Goal: Information Seeking & Learning: Learn about a topic

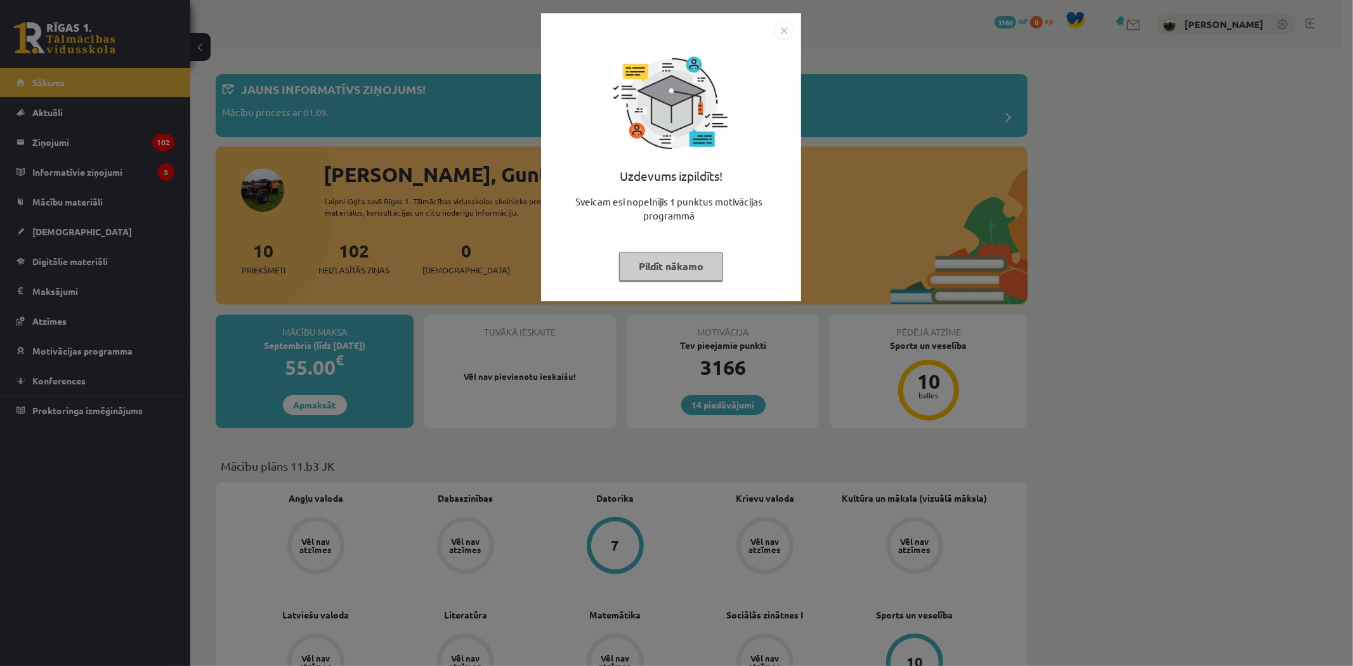
click at [790, 22] on img "Close" at bounding box center [784, 30] width 19 height 19
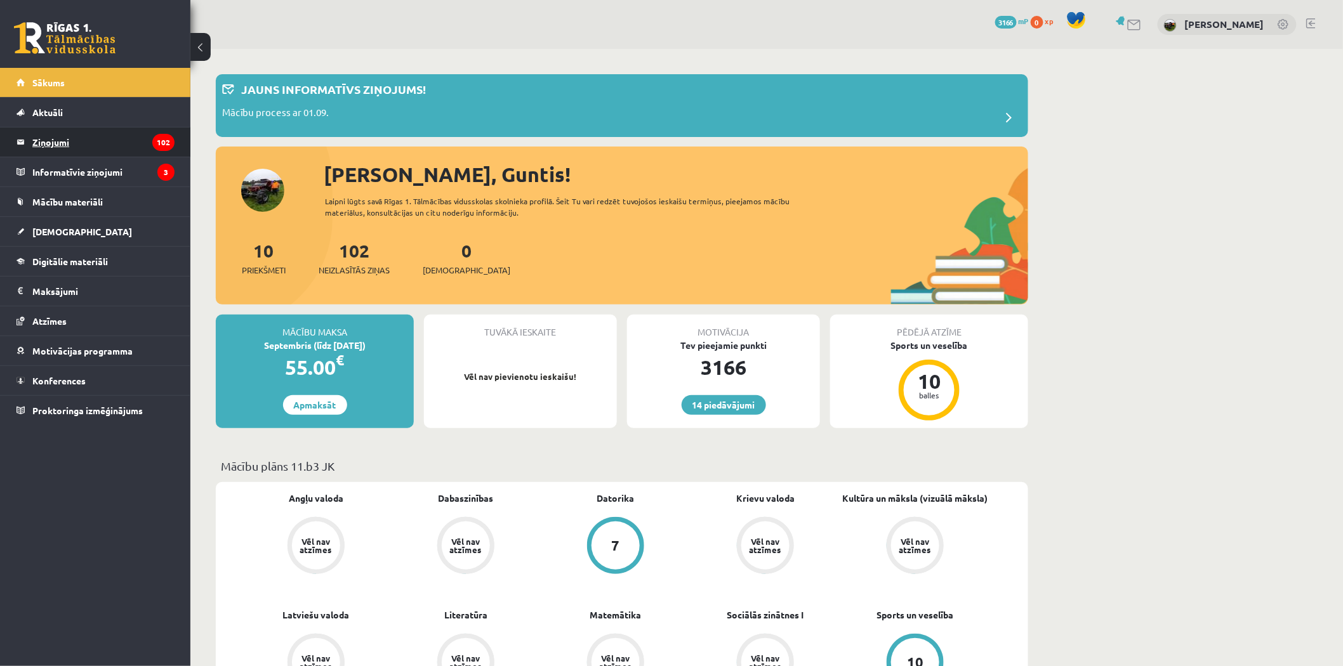
click at [48, 135] on legend "Ziņojumi 102" at bounding box center [103, 142] width 142 height 29
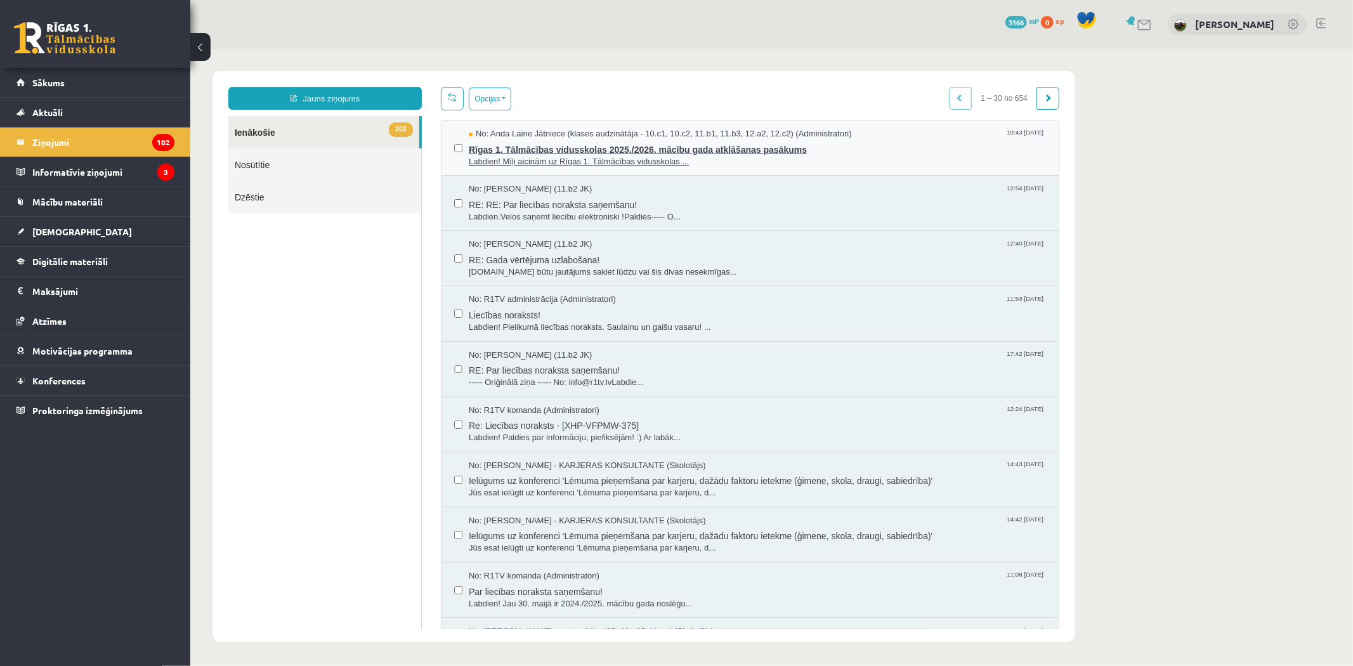
click at [624, 149] on span "Rīgas 1. Tālmācības vidusskolas 2025./2026. mācību gada atklāšanas pasākums" at bounding box center [756, 148] width 577 height 16
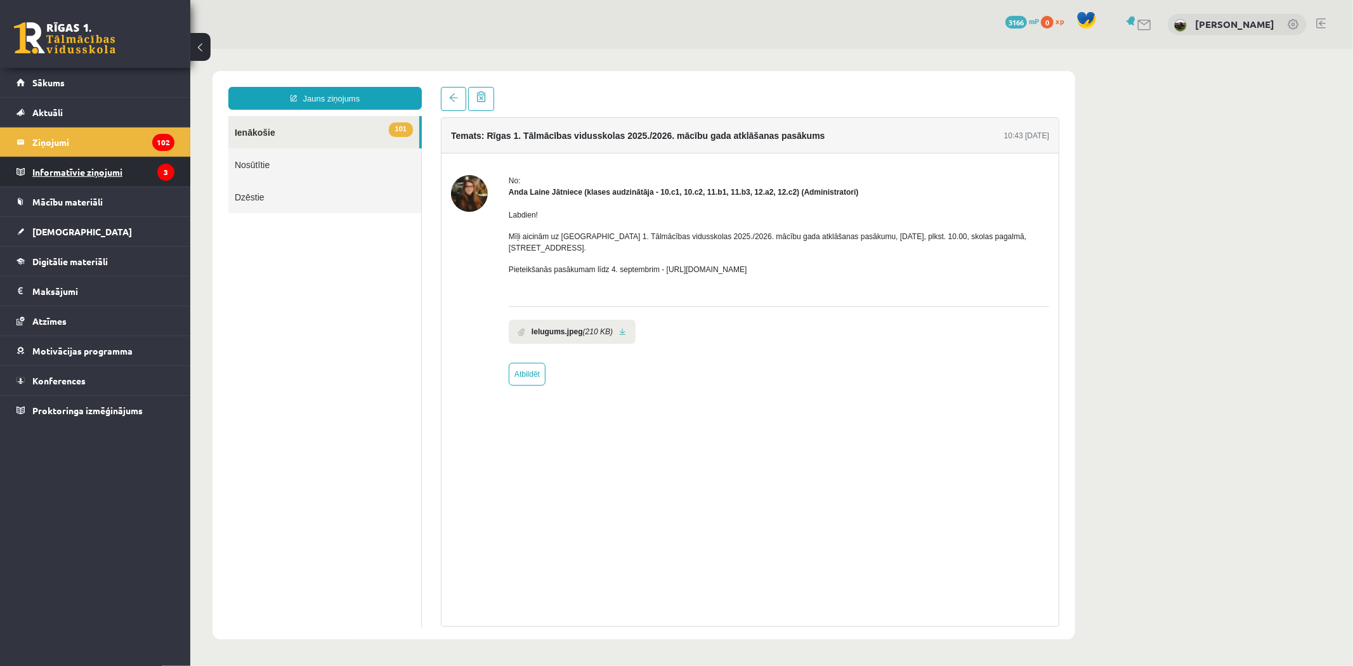
click at [34, 166] on legend "Informatīvie ziņojumi 3" at bounding box center [103, 171] width 142 height 29
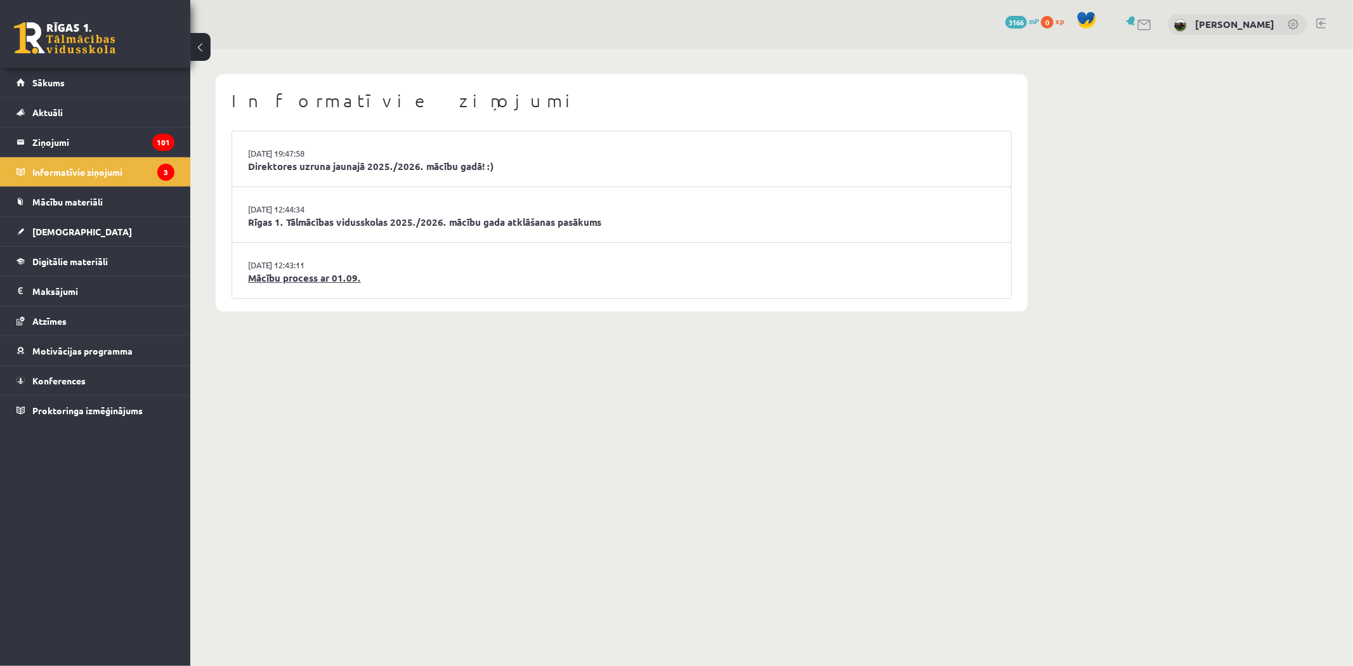
click at [273, 273] on link "Mācību process ar 01.09." at bounding box center [621, 278] width 747 height 15
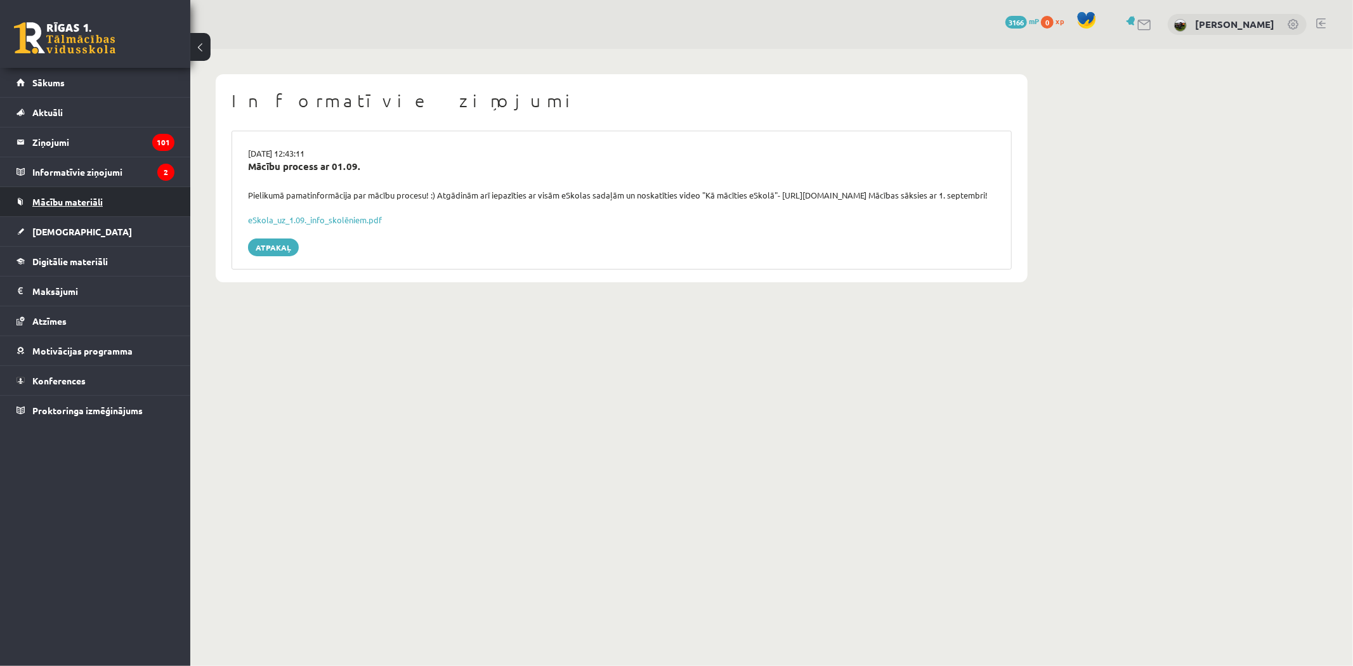
click at [41, 200] on span "Mācību materiāli" at bounding box center [67, 201] width 70 height 11
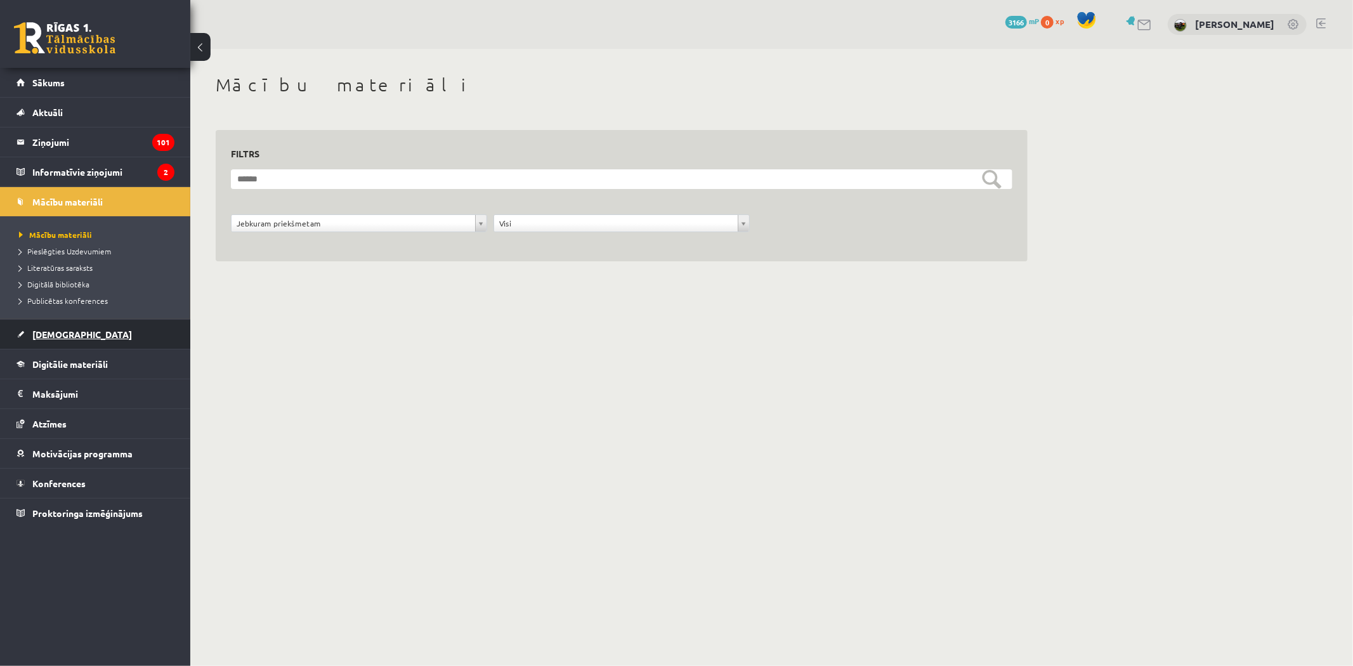
click at [53, 333] on span "[DEMOGRAPHIC_DATA]" at bounding box center [82, 334] width 100 height 11
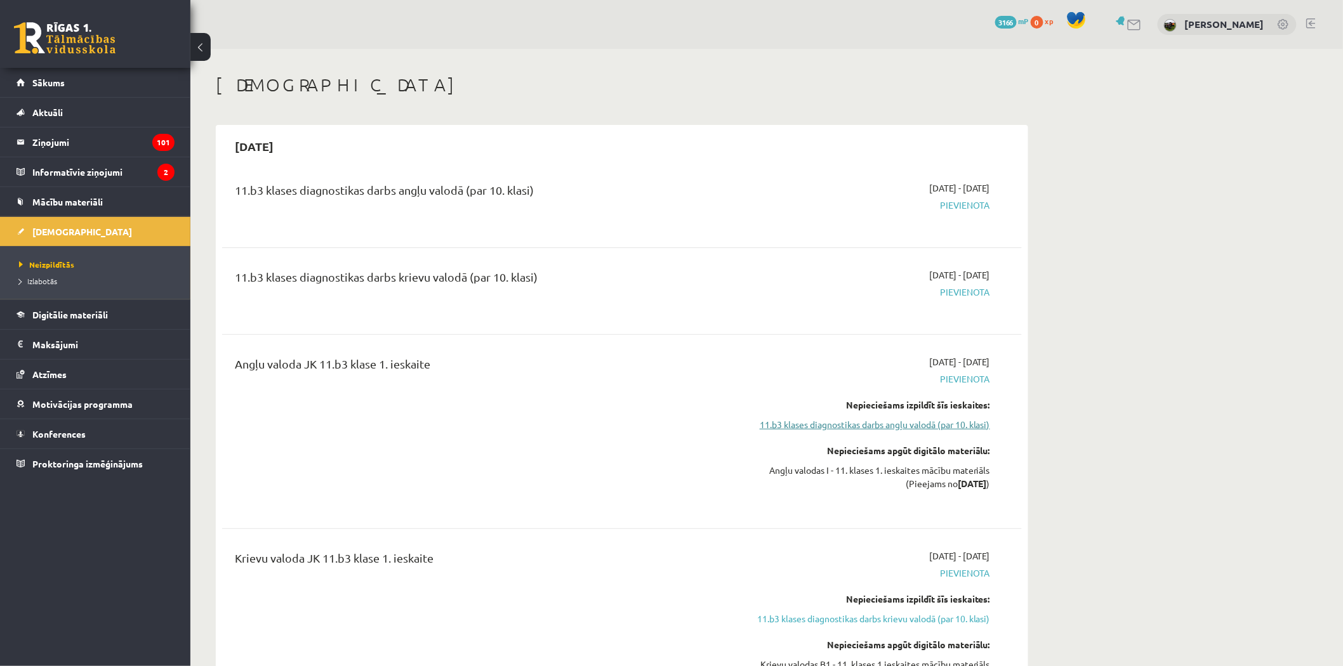
click at [855, 428] on link "11.b3 klases diagnostikas darbs angļu valodā (par 10. klasi)" at bounding box center [870, 424] width 239 height 13
click at [1313, 22] on link at bounding box center [1311, 23] width 10 height 10
